Goal: Information Seeking & Learning: Learn about a topic

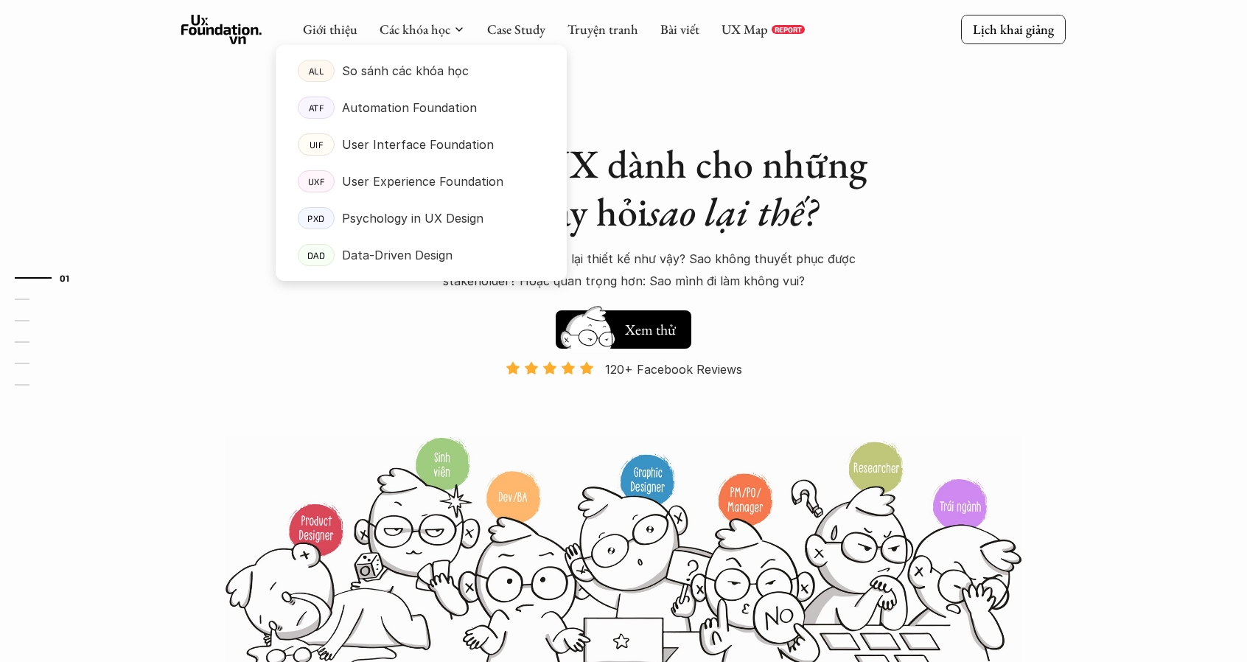
click at [428, 34] on div at bounding box center [421, 150] width 291 height 259
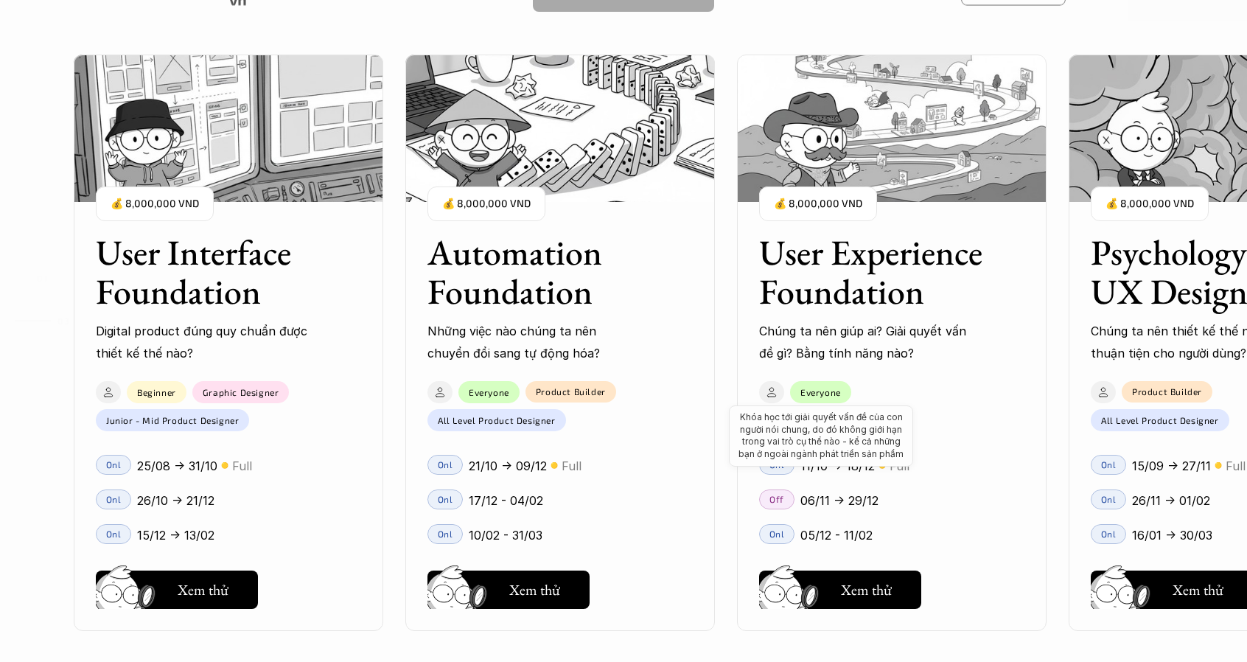
scroll to position [1320, 0]
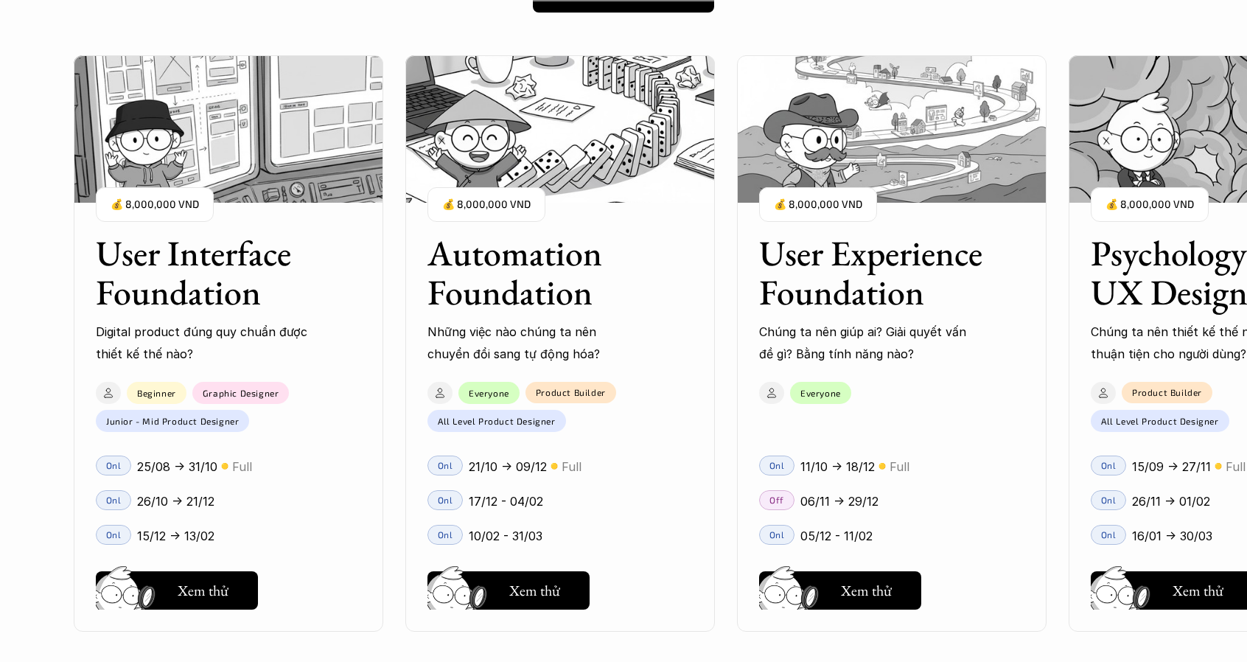
click at [200, 273] on h3 "User Interface Foundation" at bounding box center [210, 273] width 229 height 78
click at [240, 154] on img at bounding box center [229, 128] width 310 height 147
click at [202, 596] on h5 "Xem thử" at bounding box center [203, 594] width 51 height 21
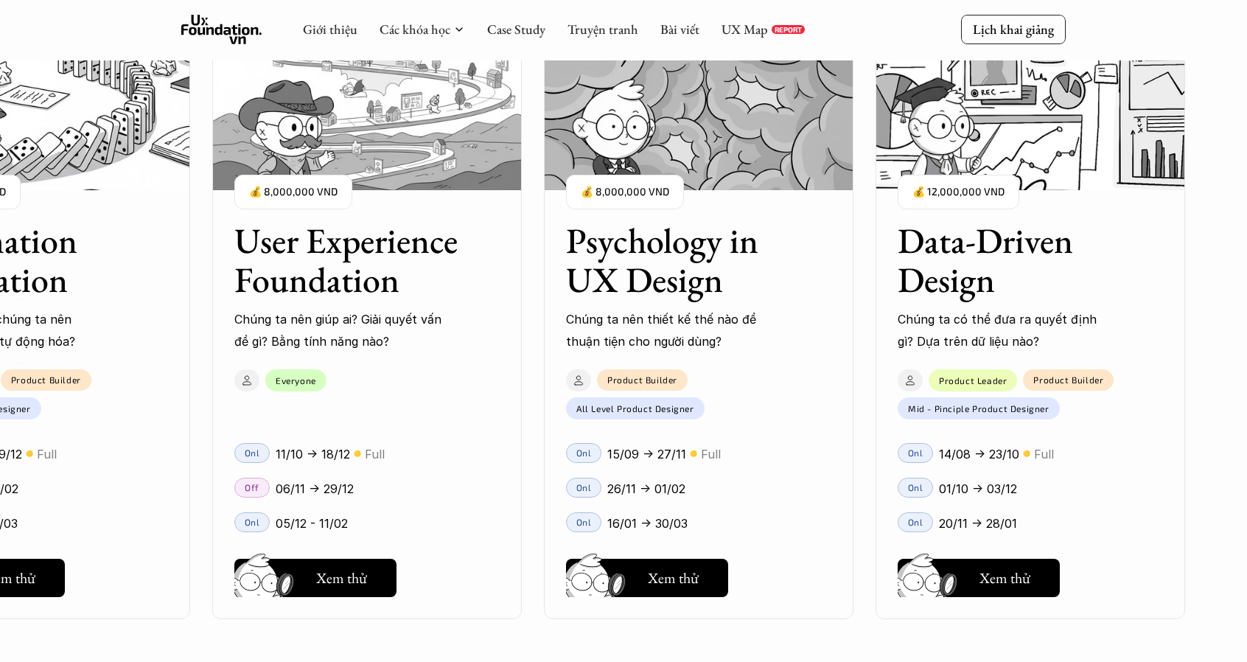
scroll to position [1807, 0]
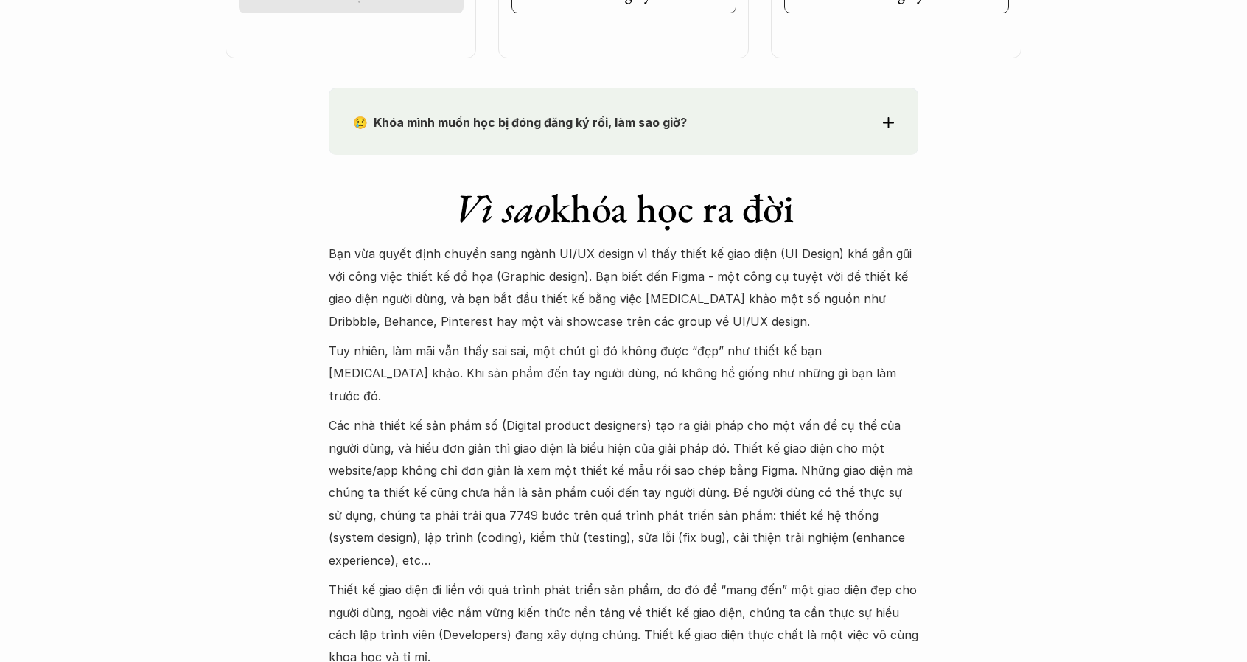
scroll to position [1373, 0]
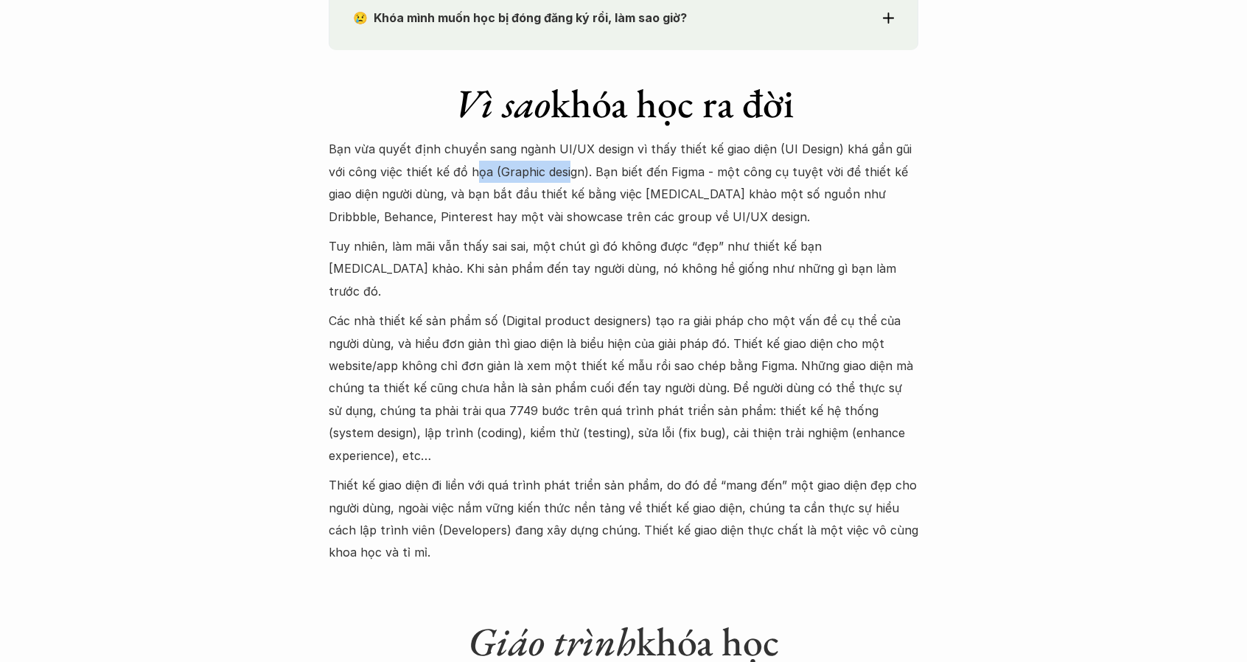
drag, startPoint x: 474, startPoint y: 166, endPoint x: 569, endPoint y: 174, distance: 95.4
click at [569, 174] on p "Bạn vừa quyết định chuyển sang ngành UI/UX design vì thấy thiết kế giao diện (U…" at bounding box center [624, 183] width 590 height 90
click at [600, 150] on p "Bạn vừa quyết định chuyển sang ngành UI/UX design vì thấy thiết kế giao diện (U…" at bounding box center [624, 183] width 590 height 90
drag, startPoint x: 330, startPoint y: 173, endPoint x: 588, endPoint y: 172, distance: 258.0
click at [588, 172] on p "Bạn vừa quyết định chuyển sang ngành UI/UX design vì thấy thiết kế giao diện (U…" at bounding box center [624, 183] width 590 height 90
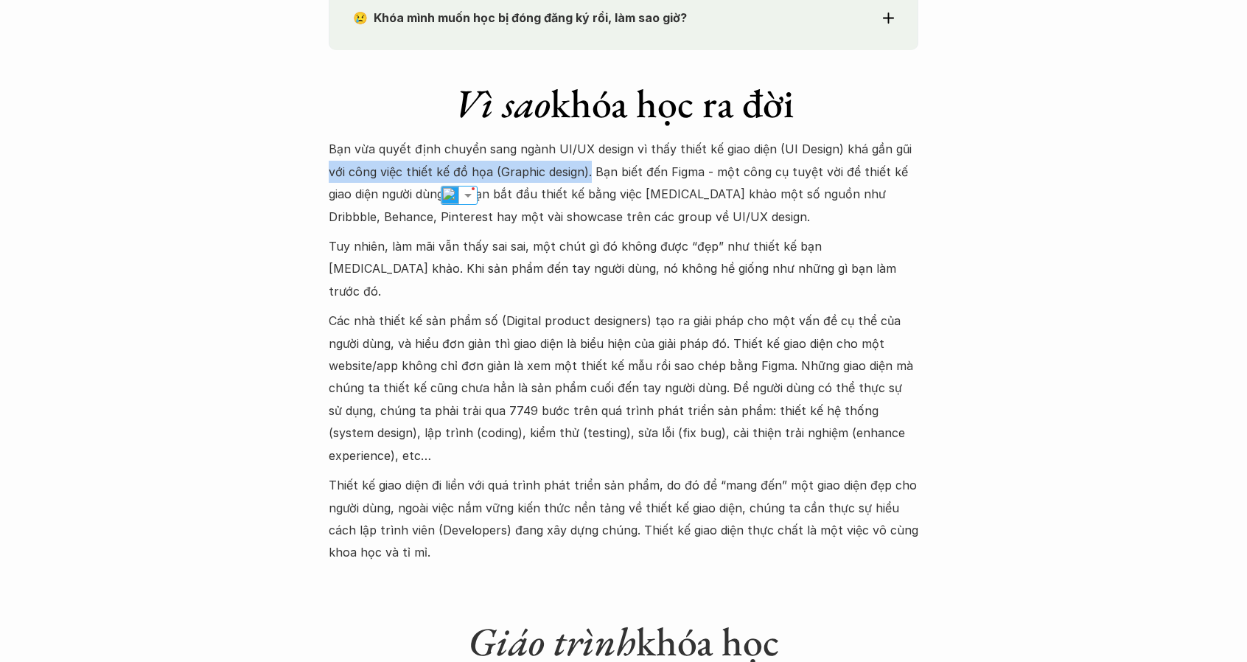
click at [518, 173] on p "Bạn vừa quyết định chuyển sang ngành UI/UX design vì thấy thiết kế giao diện (U…" at bounding box center [624, 183] width 590 height 90
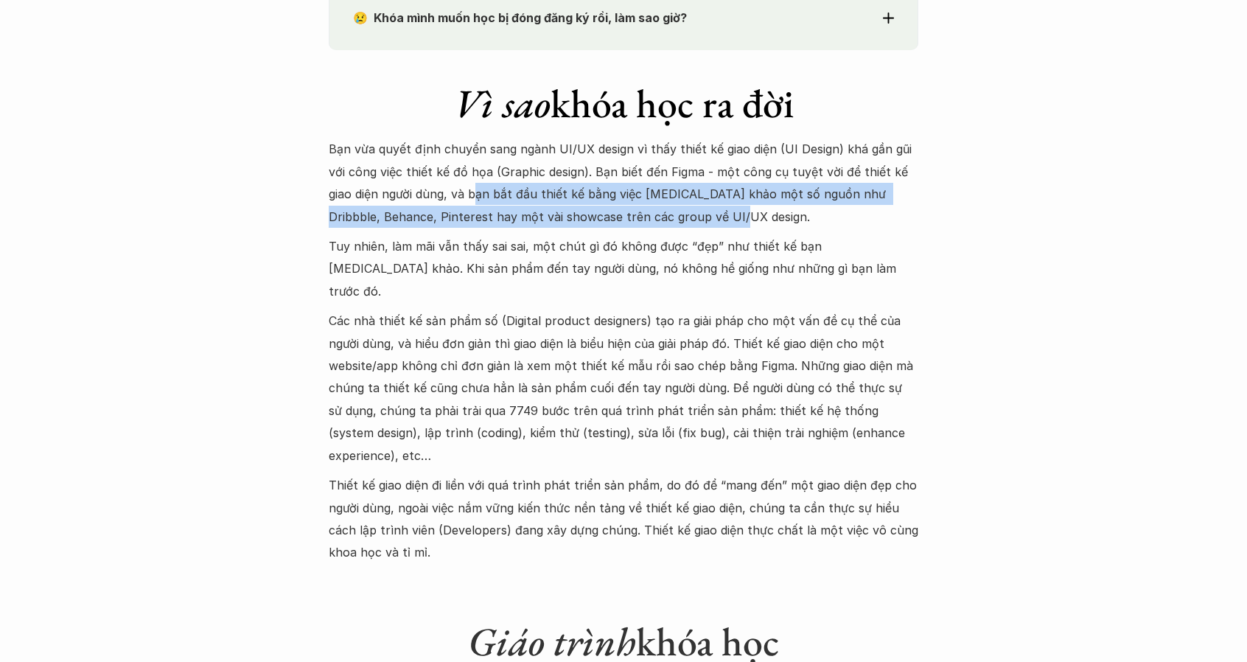
drag, startPoint x: 476, startPoint y: 185, endPoint x: 705, endPoint y: 225, distance: 232.0
click at [705, 225] on p "Bạn vừa quyết định chuyển sang ngành UI/UX design vì thấy thiết kế giao diện (U…" at bounding box center [624, 183] width 590 height 90
click at [513, 225] on p "Bạn vừa quyết định chuyển sang ngành UI/UX design vì thấy thiết kế giao diện (U…" at bounding box center [624, 183] width 590 height 90
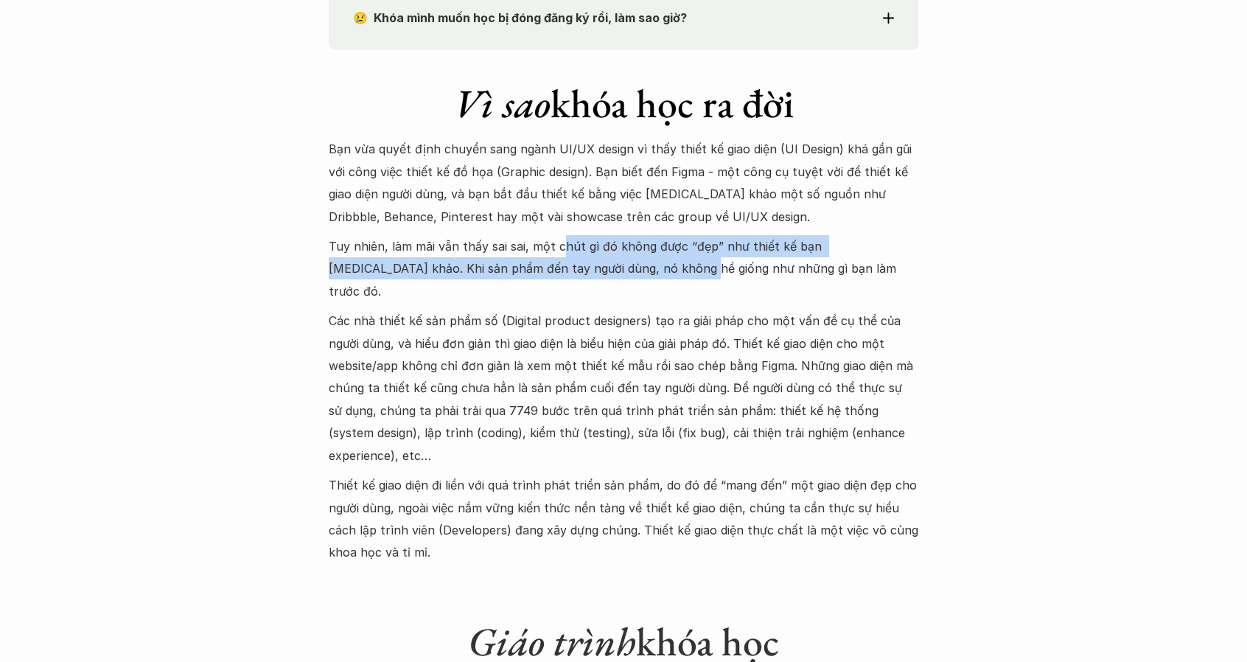
drag, startPoint x: 562, startPoint y: 245, endPoint x: 588, endPoint y: 264, distance: 32.3
click at [588, 264] on p "Tuy nhiên, làm mãi vẫn thấy sai sai, một chút gì đó không được “đẹp” như thiết …" at bounding box center [624, 268] width 590 height 67
click at [674, 245] on p "Tuy nhiên, làm mãi vẫn thấy sai sai, một chút gì đó không được “đẹp” như thiết …" at bounding box center [624, 268] width 590 height 67
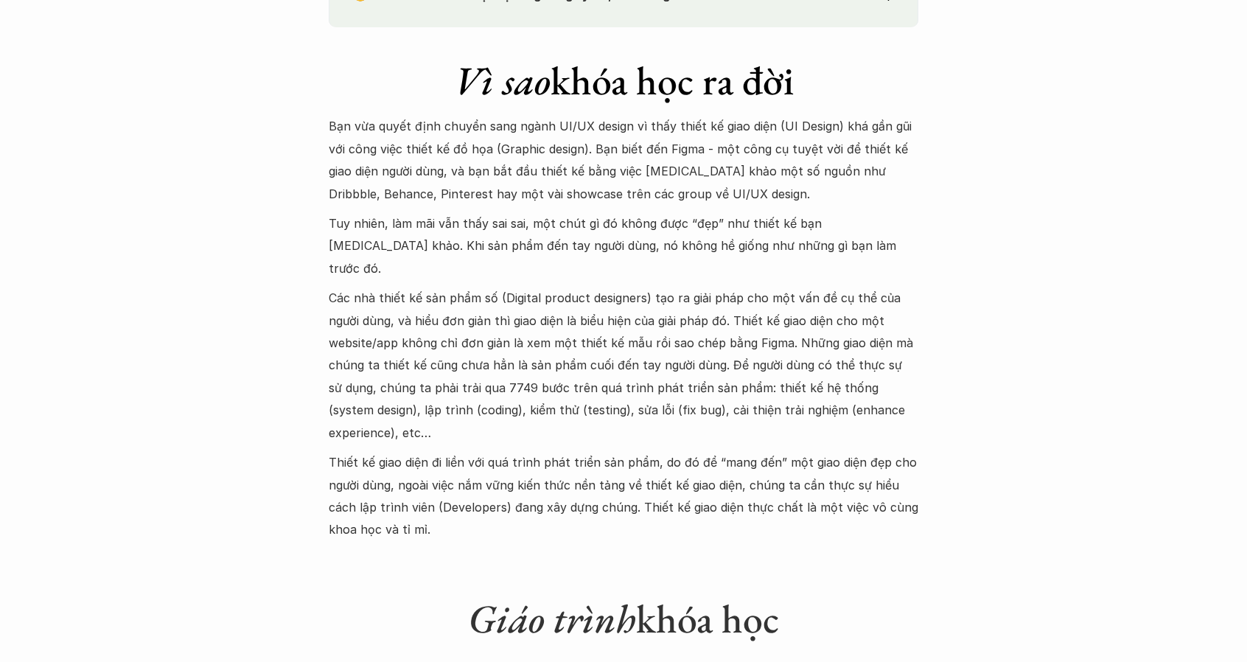
scroll to position [1397, 0]
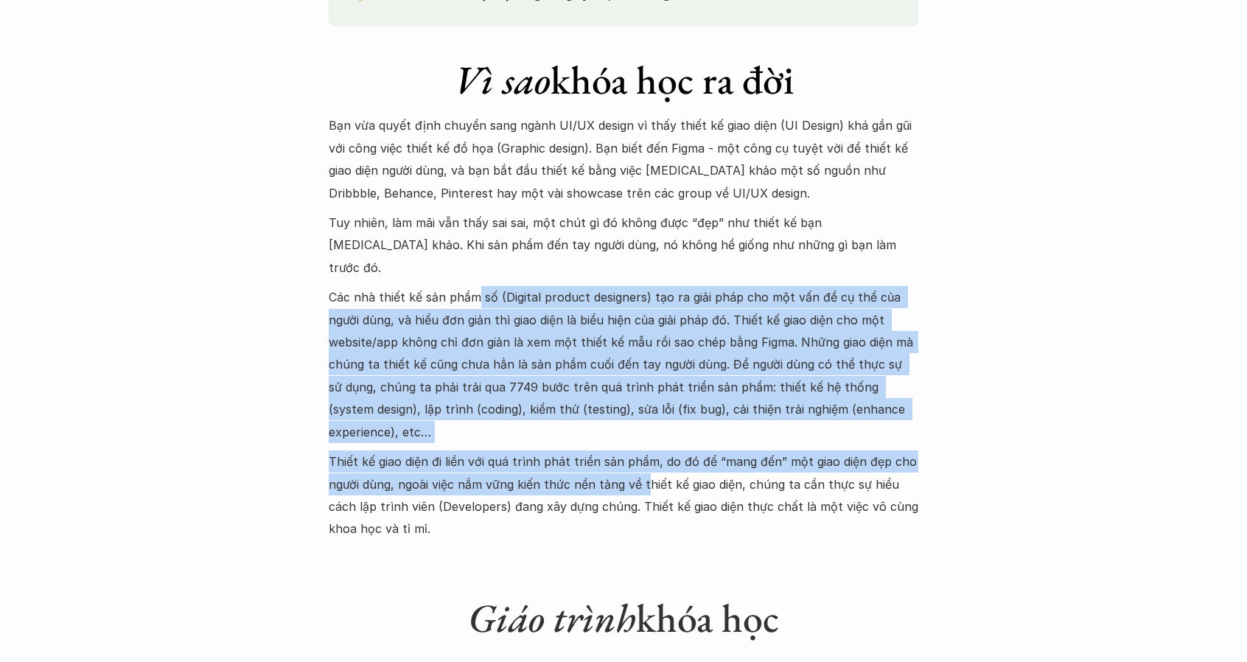
drag, startPoint x: 476, startPoint y: 282, endPoint x: 644, endPoint y: 461, distance: 245.6
click at [644, 461] on div "Bạn vừa quyết định chuyển sang ngành UI/UX design vì thấy thiết kế giao diện (U…" at bounding box center [624, 326] width 590 height 425
click at [644, 461] on p "Thiết kế giao diện đi liền với quá trình phát triển sản phẩm, do đó để “mang đế…" at bounding box center [624, 495] width 590 height 90
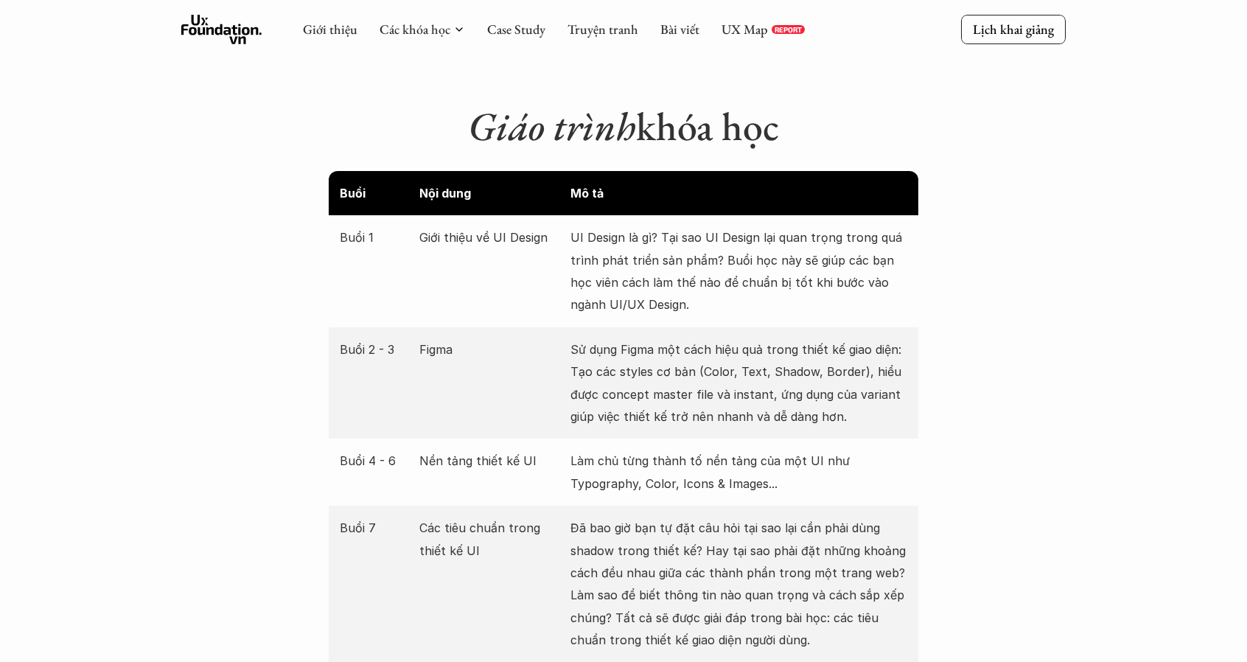
scroll to position [1887, 0]
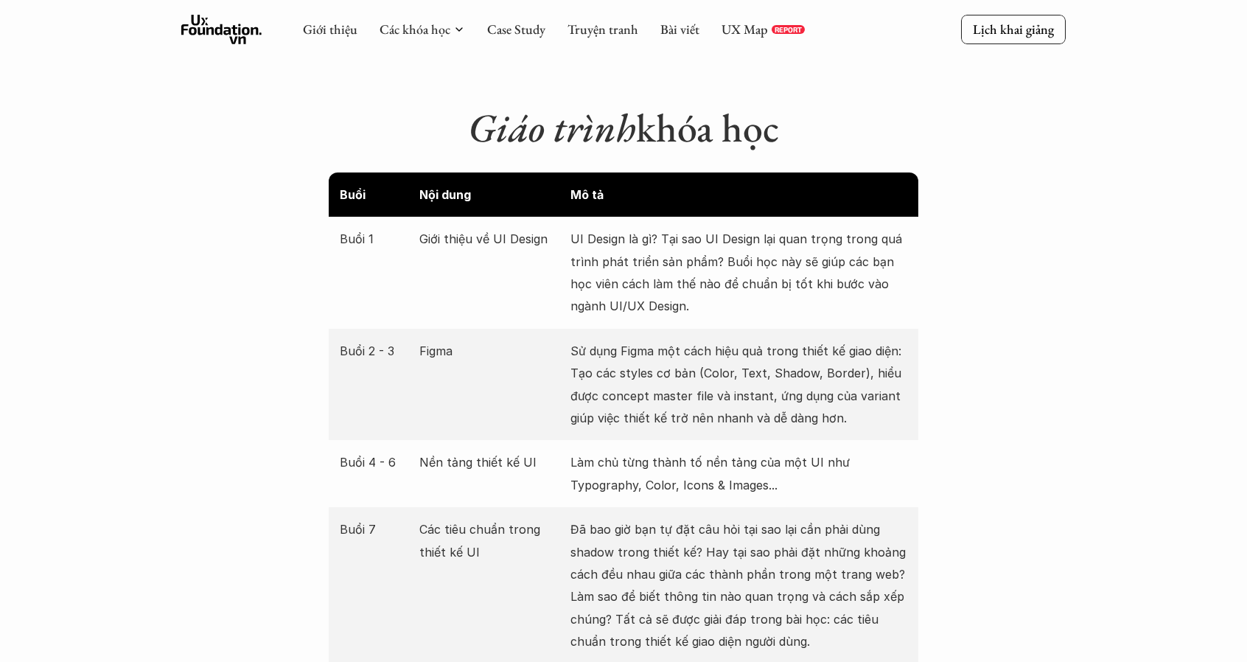
click at [665, 369] on p "Sử dụng Figma một cách hiệu quả trong thiết kế giao diện: Tạo các styles cơ bản…" at bounding box center [739, 385] width 337 height 90
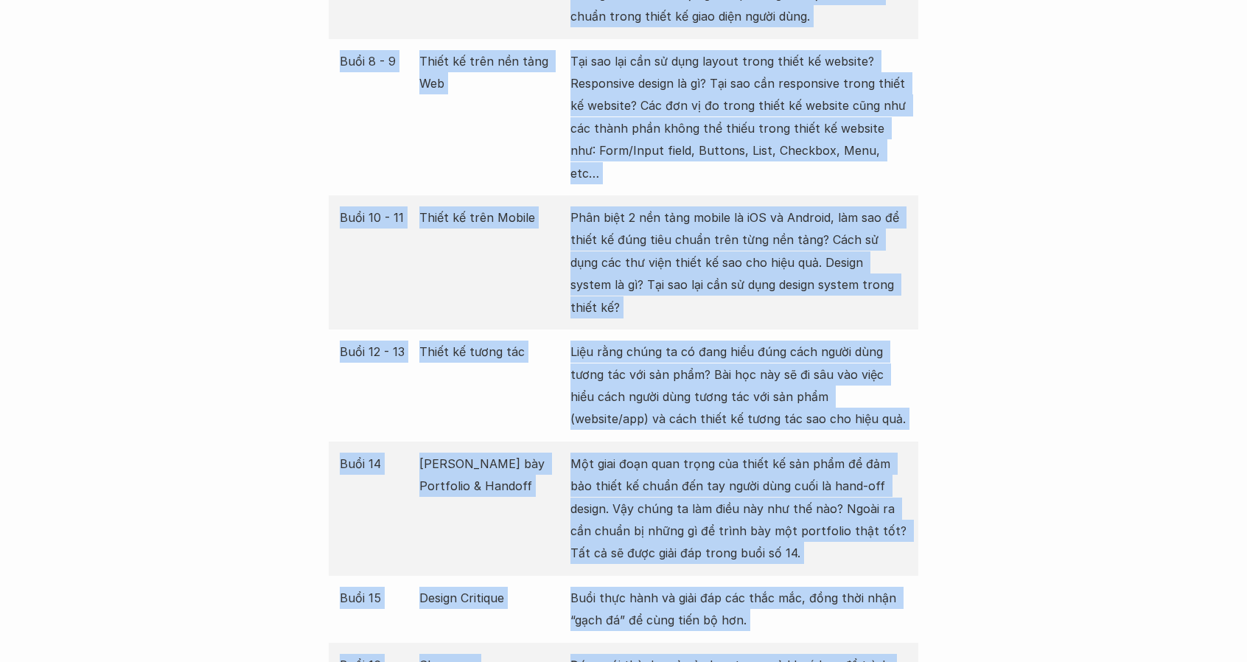
scroll to position [2559, 0]
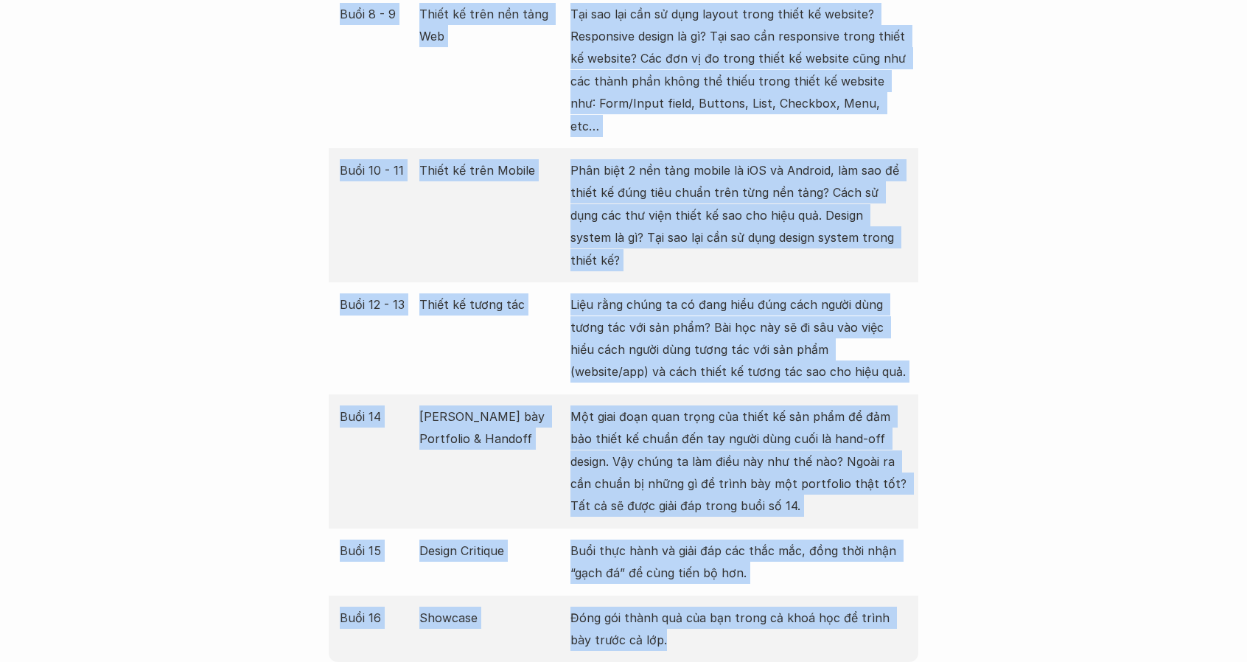
drag, startPoint x: 340, startPoint y: 75, endPoint x: 883, endPoint y: 565, distance: 731.3
click at [883, 565] on div "Buổi Nội dung Mô tả Buổi 1 Giới thiệu về UI Design UI Design là gì? Tại sao UI …" at bounding box center [624, 81] width 590 height 1163
copy div "Buổi Nội dung Mô tả Buổi 1 Giới thiệu về UI Design UI Design là gì? Tại sao UI …"
click at [712, 197] on p "Phân biệt 2 nền tảng mobile là iOS và Android, làm sao để thiết kế đúng tiêu ch…" at bounding box center [739, 215] width 337 height 112
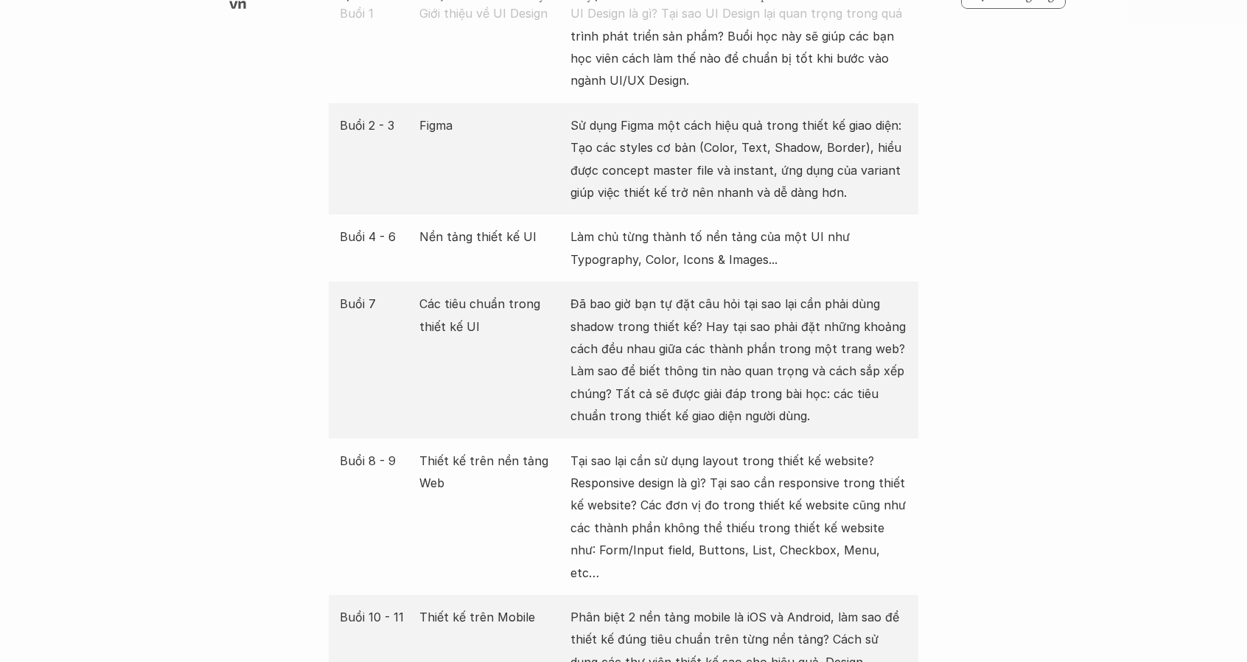
scroll to position [2113, 0]
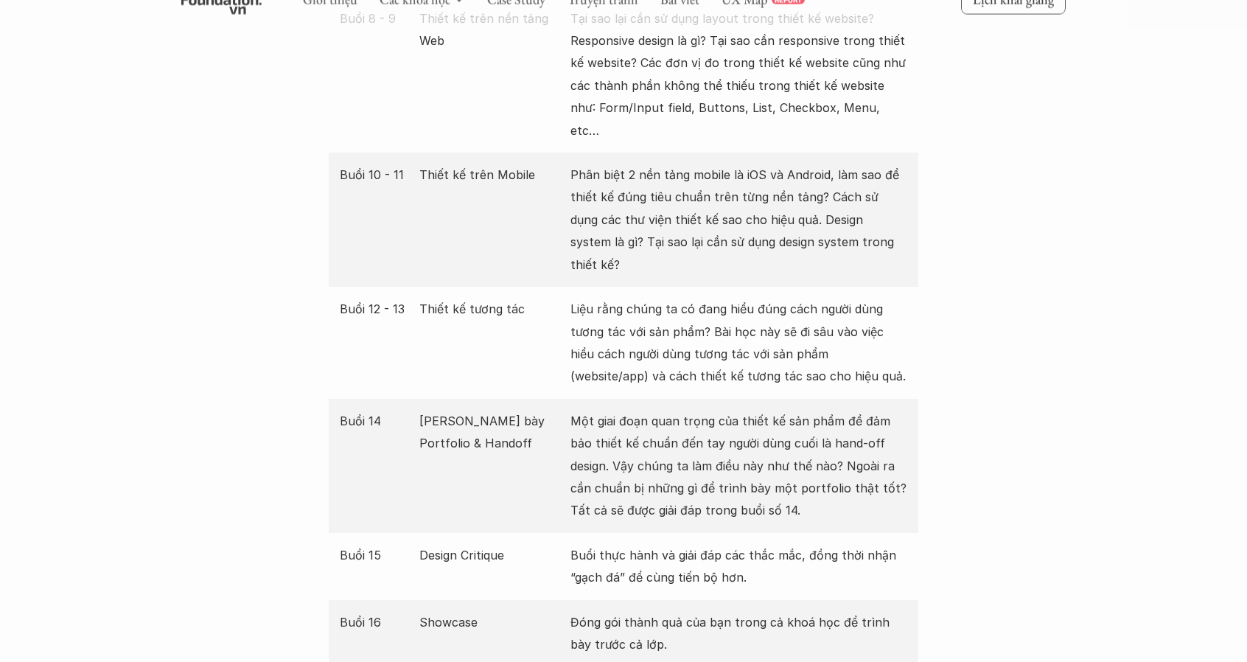
scroll to position [2557, 0]
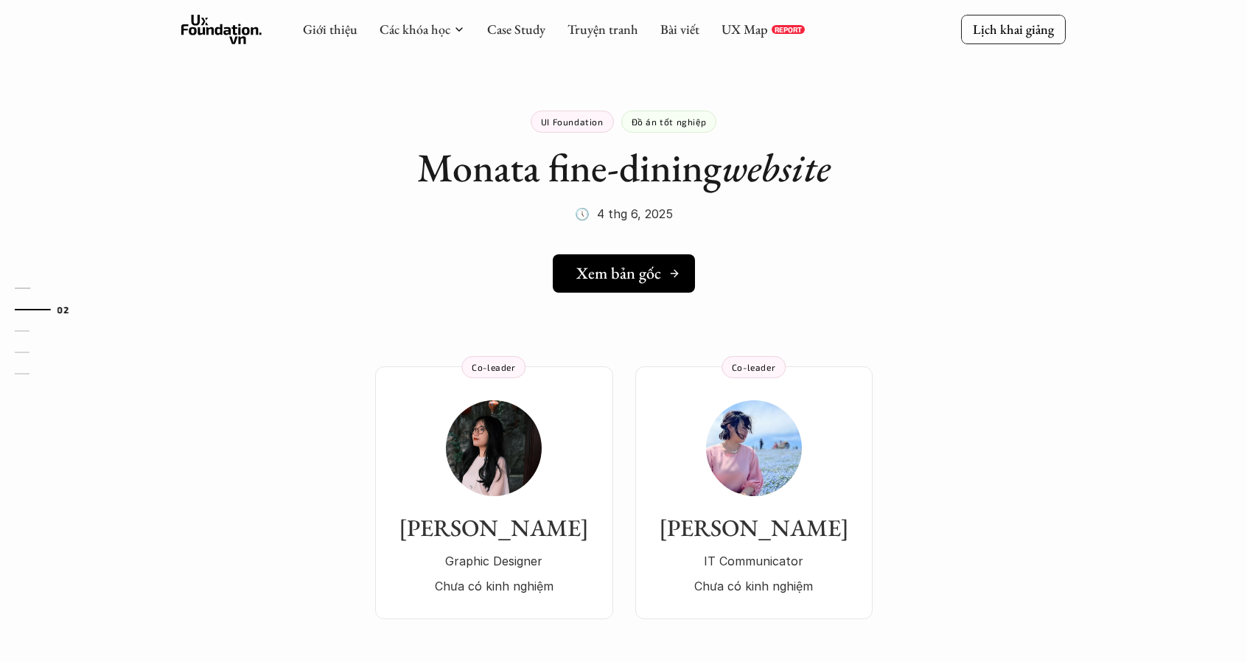
click at [676, 272] on polyline at bounding box center [677, 274] width 4 height 7
click at [556, 114] on div "UI Foundation" at bounding box center [572, 122] width 83 height 22
click at [619, 271] on h5 "Xem bản gốc" at bounding box center [618, 273] width 85 height 19
